Goal: Task Accomplishment & Management: Manage account settings

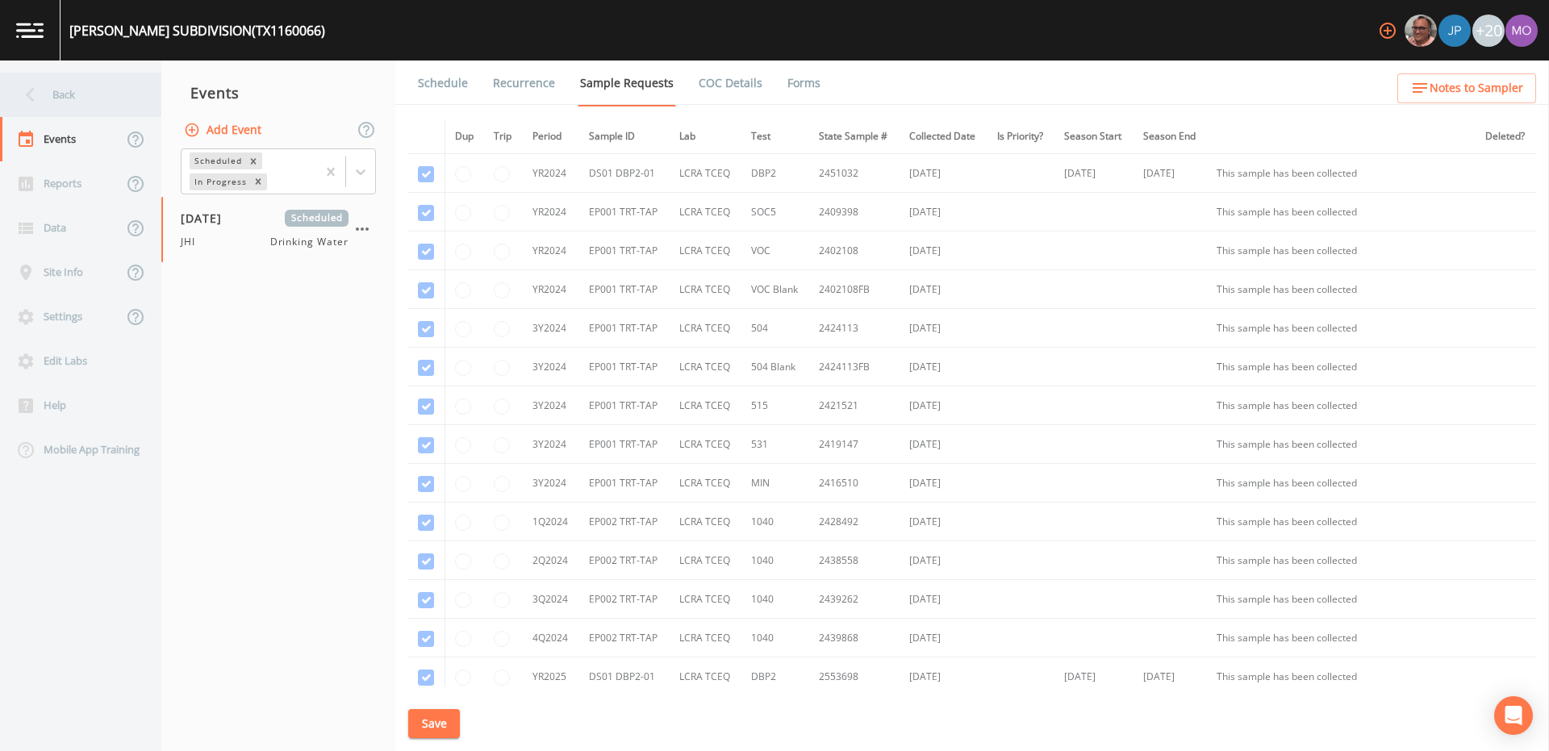
click at [98, 89] on div "Back" at bounding box center [72, 95] width 145 height 44
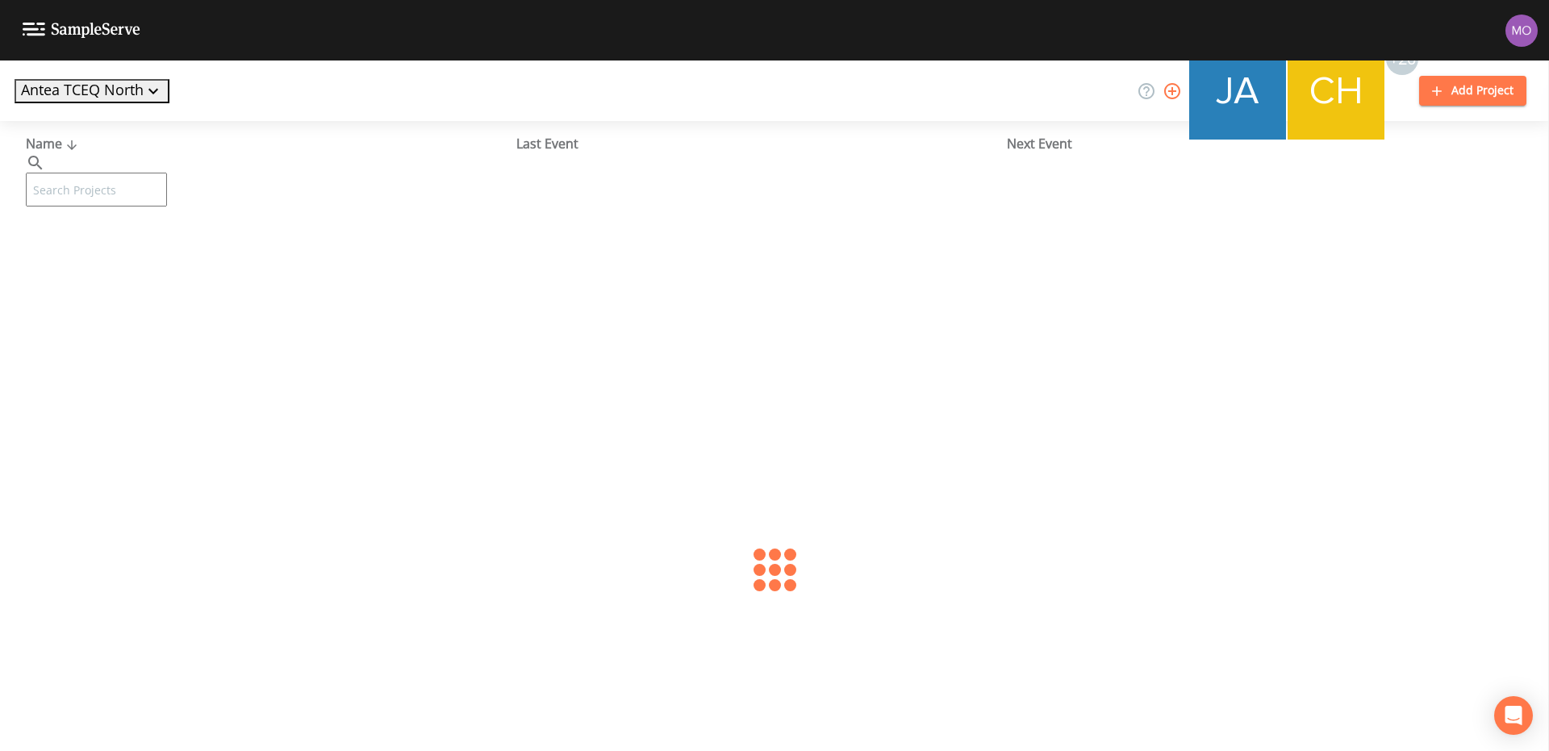
click at [113, 173] on input "text" at bounding box center [96, 190] width 141 height 34
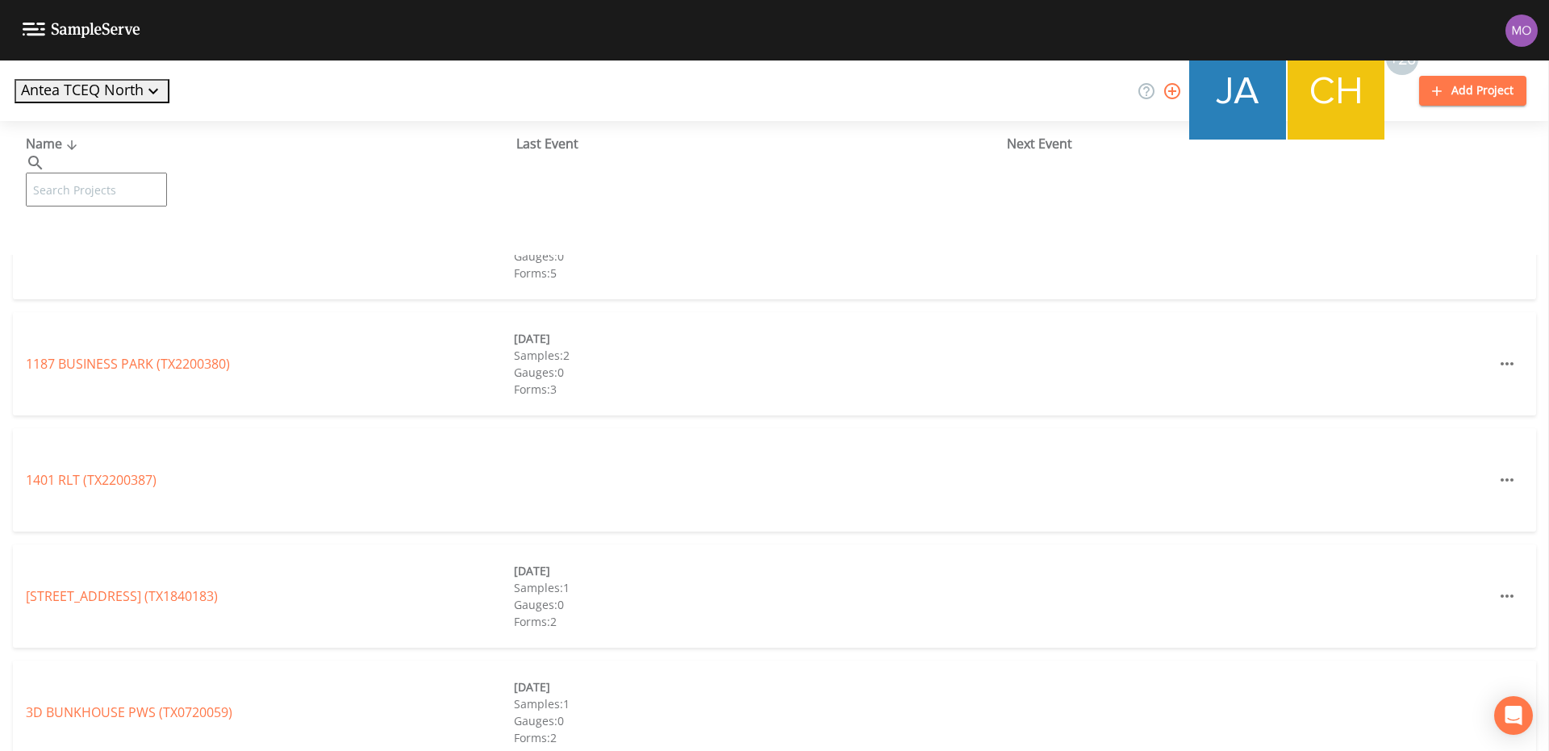
paste input "TX0720056"
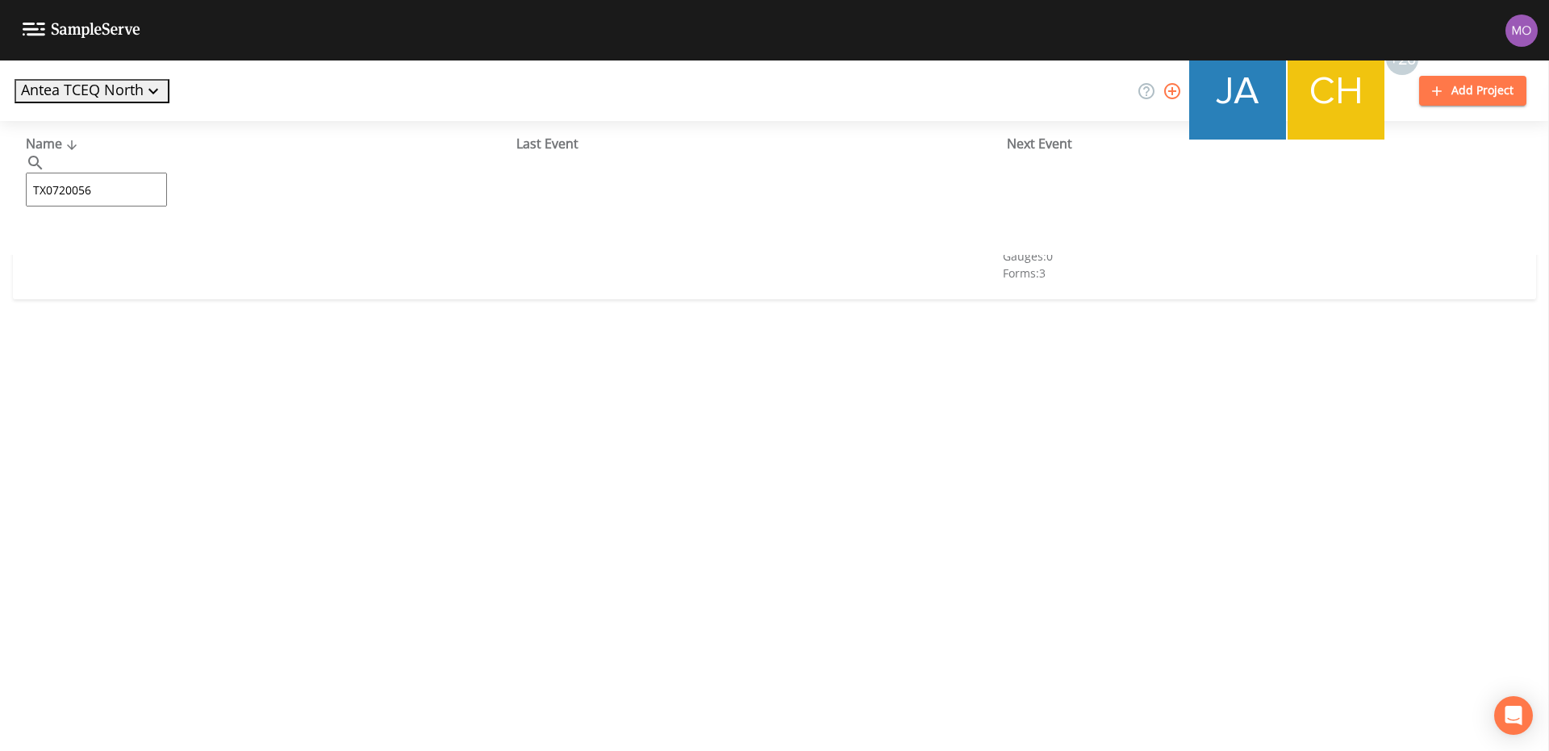
type input "TX0720056"
click at [128, 248] on link "TARLETON STATE UNIVERSITY SOUTHWEST REGI (TX0720056)" at bounding box center [234, 248] width 417 height 18
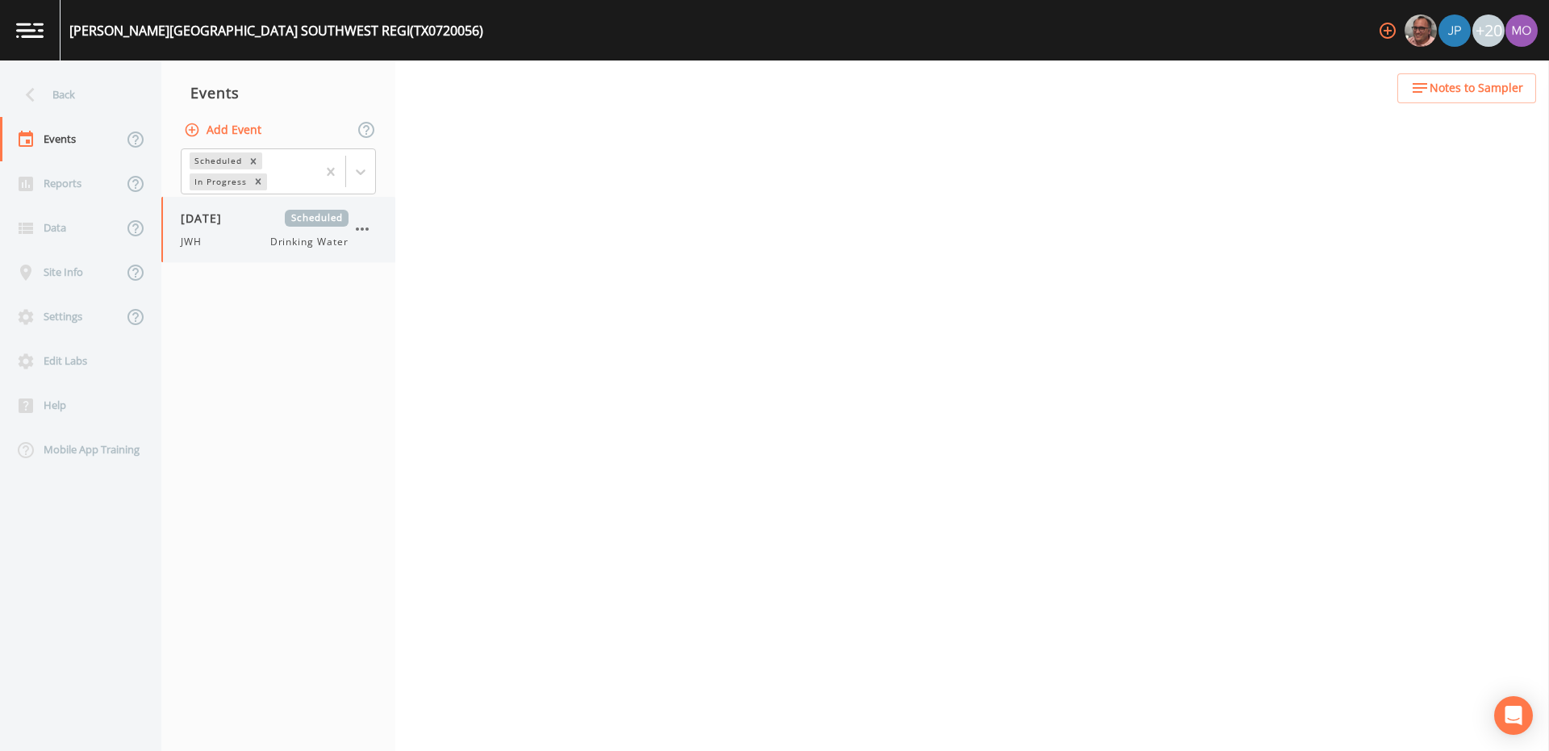
click at [191, 243] on span "JWH" at bounding box center [196, 242] width 31 height 15
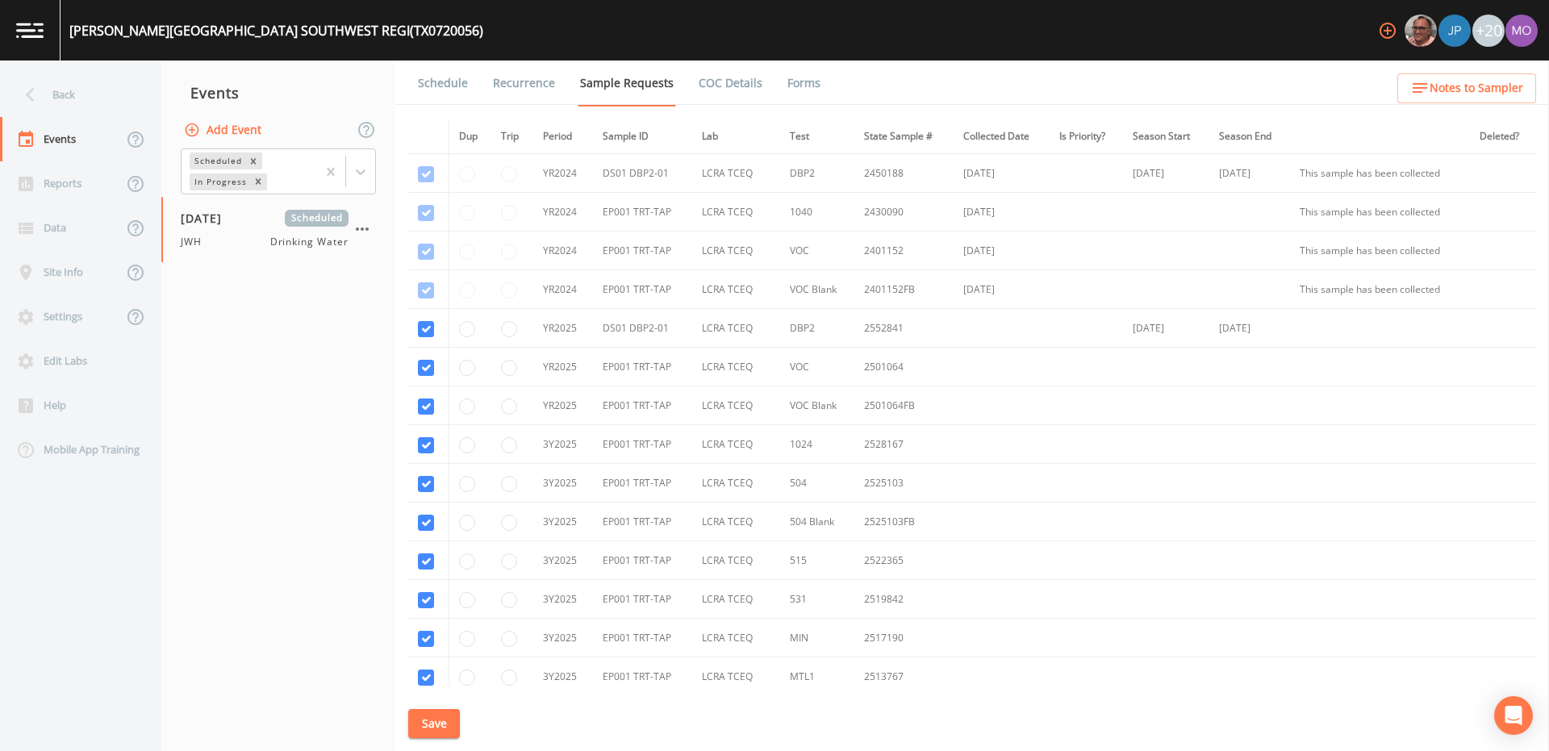
click at [793, 86] on link "Forms" at bounding box center [804, 82] width 38 height 45
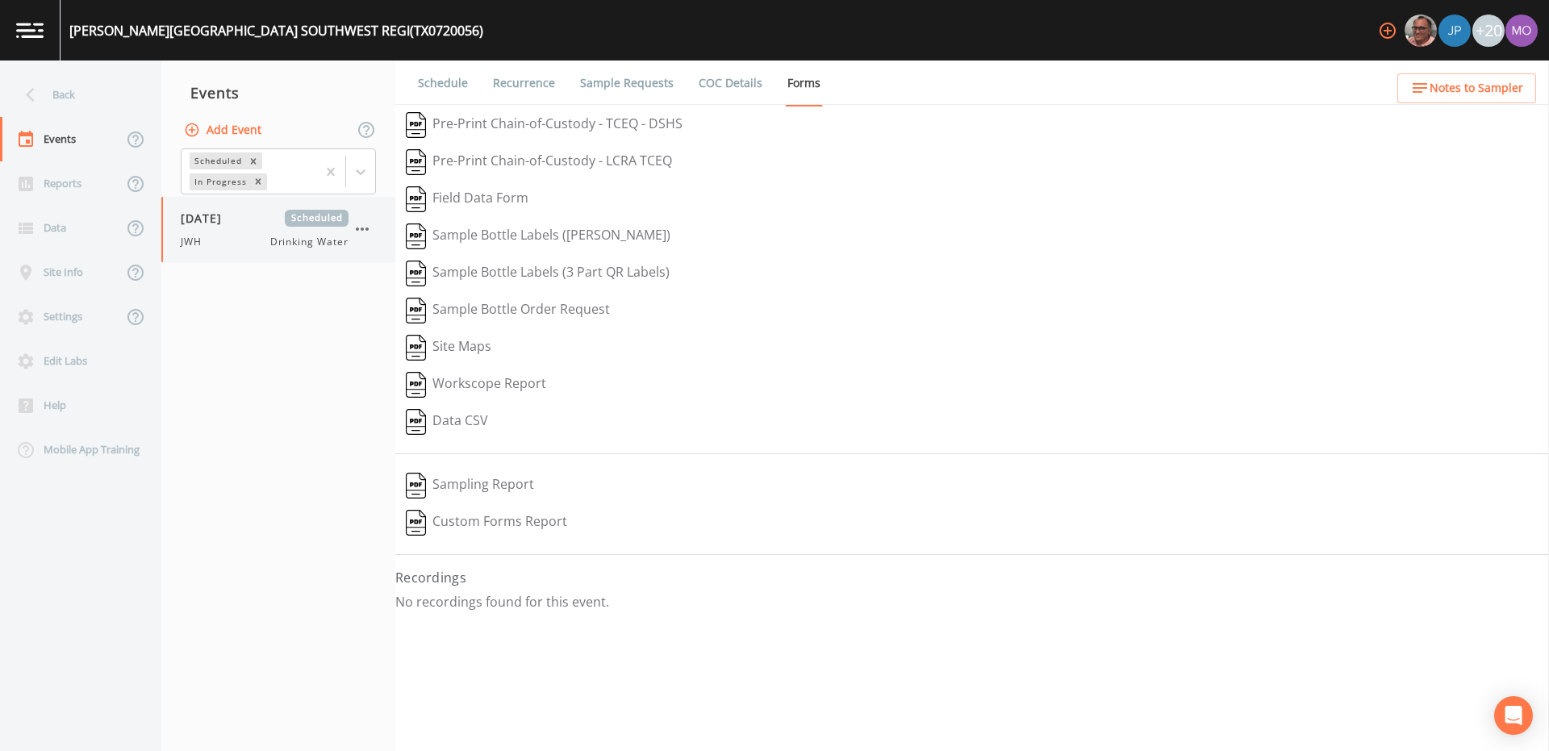
click at [372, 231] on button "button" at bounding box center [361, 228] width 27 height 27
